Goal: Transaction & Acquisition: Purchase product/service

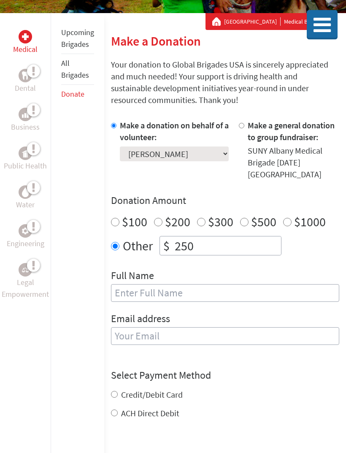
scroll to position [129, 0]
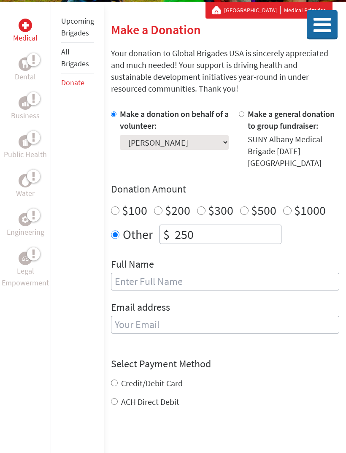
click at [165, 210] on label "$200" at bounding box center [177, 210] width 25 height 16
click at [162, 210] on input "$200" at bounding box center [158, 211] width 8 height 8
radio input "true"
click at [200, 232] on input "250" at bounding box center [227, 234] width 108 height 19
radio input "true"
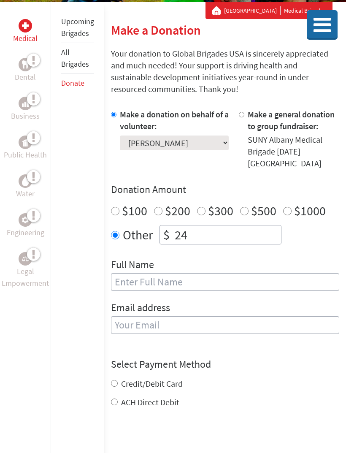
type input "2"
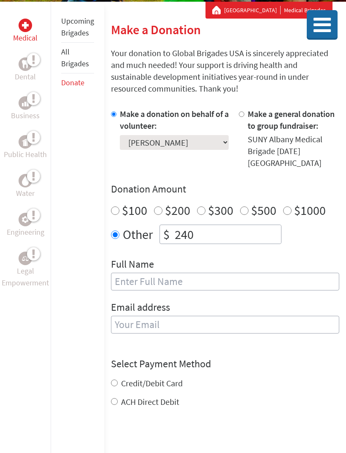
type input "240"
click at [131, 280] on input "text" at bounding box center [225, 281] width 228 height 18
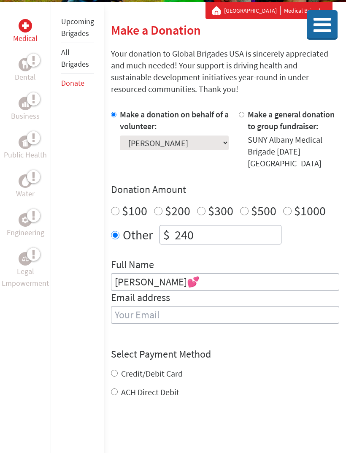
scroll to position [135, 0]
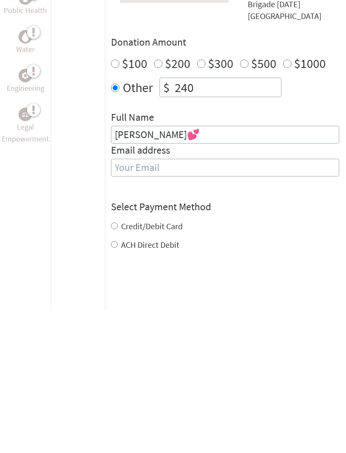
click at [238, 268] on input "[PERSON_NAME]💕" at bounding box center [225, 277] width 228 height 18
type input "[PERSON_NAME]"
click at [279, 301] on input "email" at bounding box center [225, 310] width 228 height 18
type input "[EMAIL_ADDRESS][DOMAIN_NAME]"
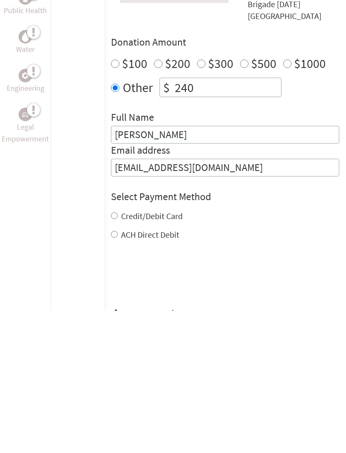
scroll to position [277, 0]
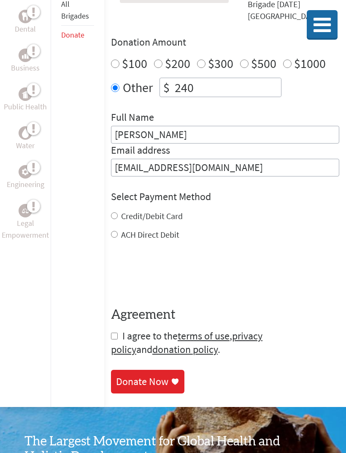
click at [163, 221] on label "Credit/Debit Card" at bounding box center [152, 215] width 62 height 11
click at [118, 219] on input "Credit/Debit Card" at bounding box center [114, 215] width 7 height 7
radio input "true"
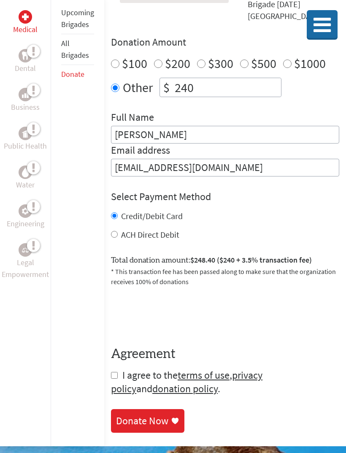
click at [116, 237] on input "ACH Direct Debit" at bounding box center [114, 234] width 7 height 7
radio input "true"
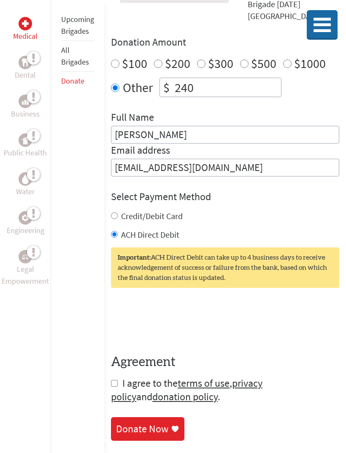
click at [116, 380] on form "Make a donation on behalf of a volunteer: Select a volunteer... [PERSON_NAME] […" at bounding box center [225, 182] width 228 height 442
click at [114, 379] on form "Make a donation on behalf of a volunteer: Select a volunteer... [PERSON_NAME] […" at bounding box center [225, 182] width 228 height 442
click at [113, 379] on form "Make a donation on behalf of a volunteer: Select a volunteer... [PERSON_NAME] […" at bounding box center [225, 182] width 228 height 442
click at [116, 383] on input "checkbox" at bounding box center [114, 383] width 7 height 7
checkbox input "true"
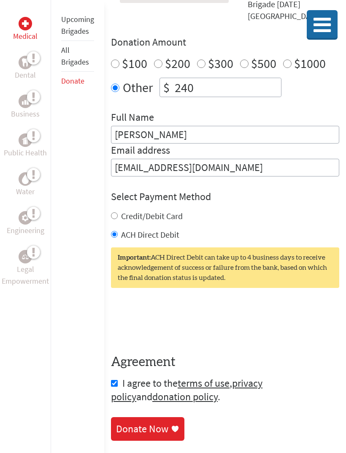
click at [143, 429] on div "Donate Now" at bounding box center [142, 428] width 52 height 13
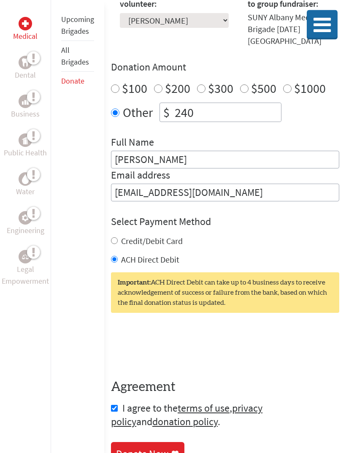
scroll to position [307, 0]
